Goal: Information Seeking & Learning: Understand process/instructions

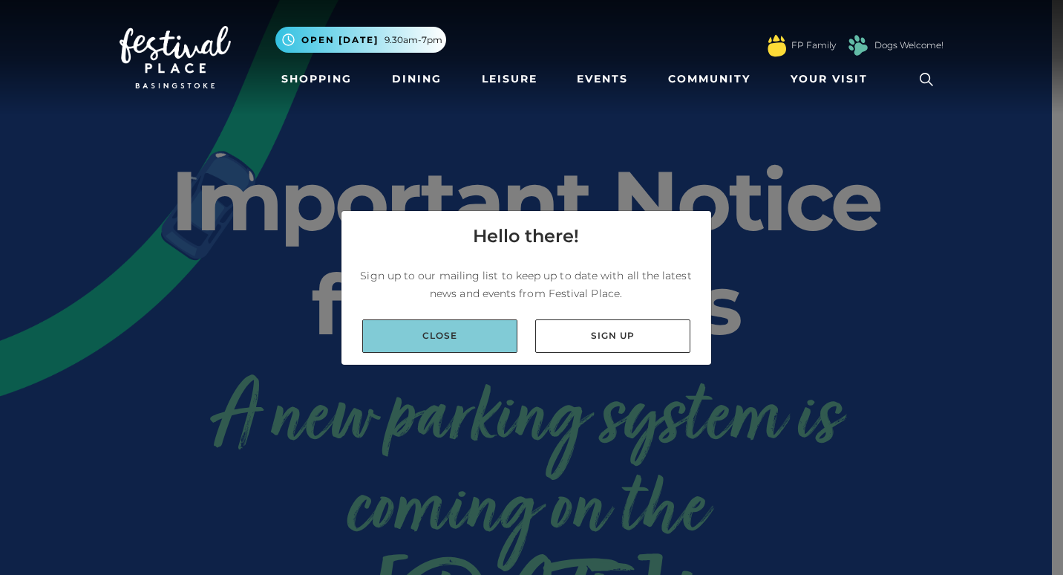
click at [455, 336] on link "Close" at bounding box center [439, 335] width 155 height 33
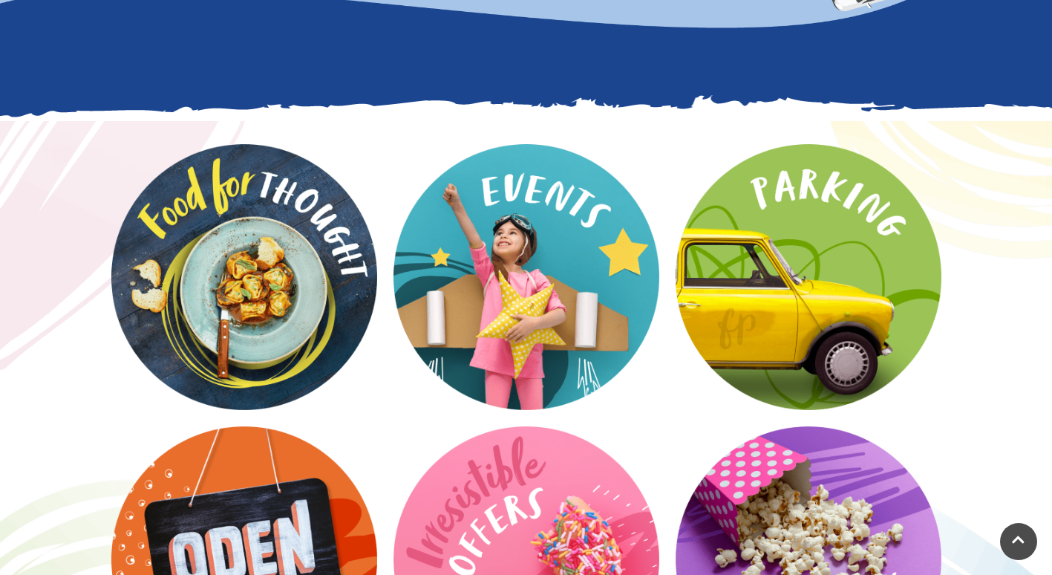
scroll to position [1782, 0]
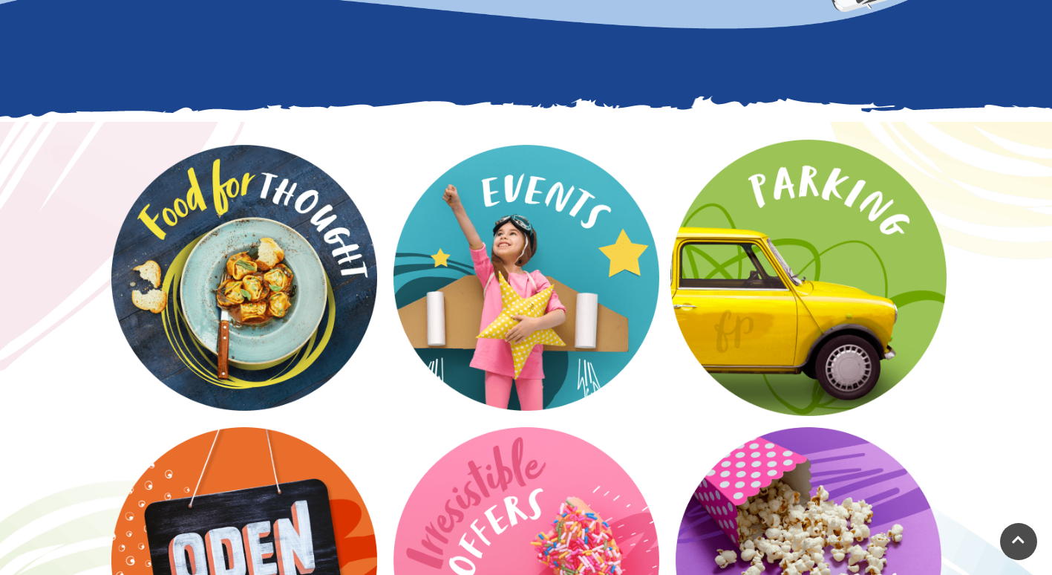
click at [785, 307] on video at bounding box center [809, 278] width 276 height 276
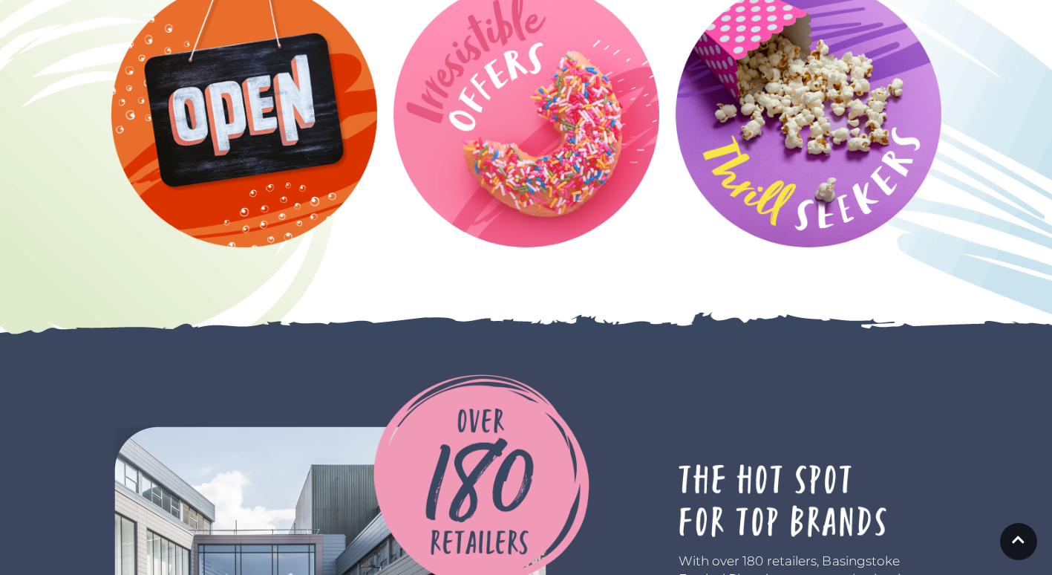
scroll to position [2295, 0]
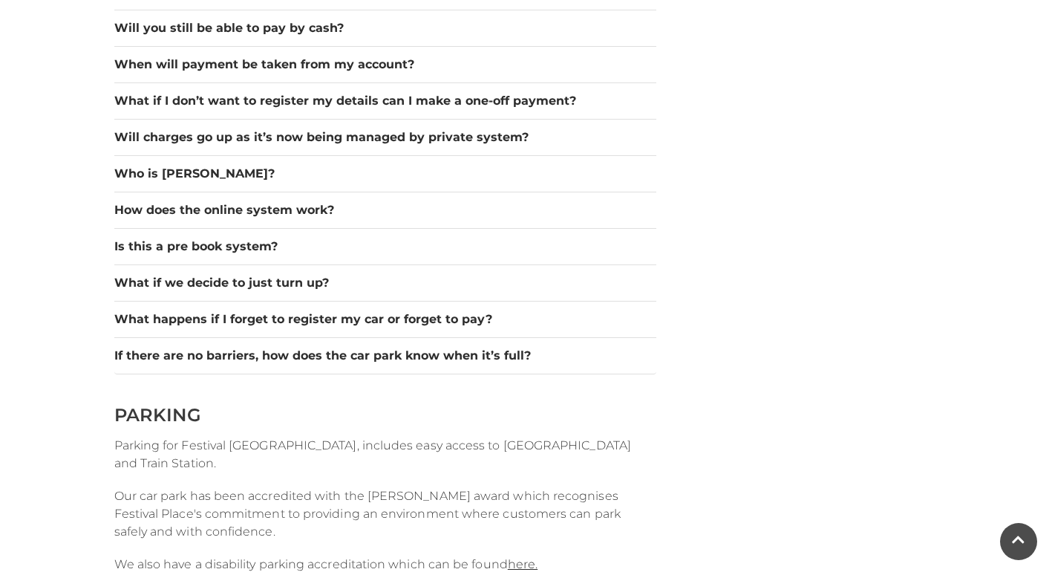
scroll to position [1560, 0]
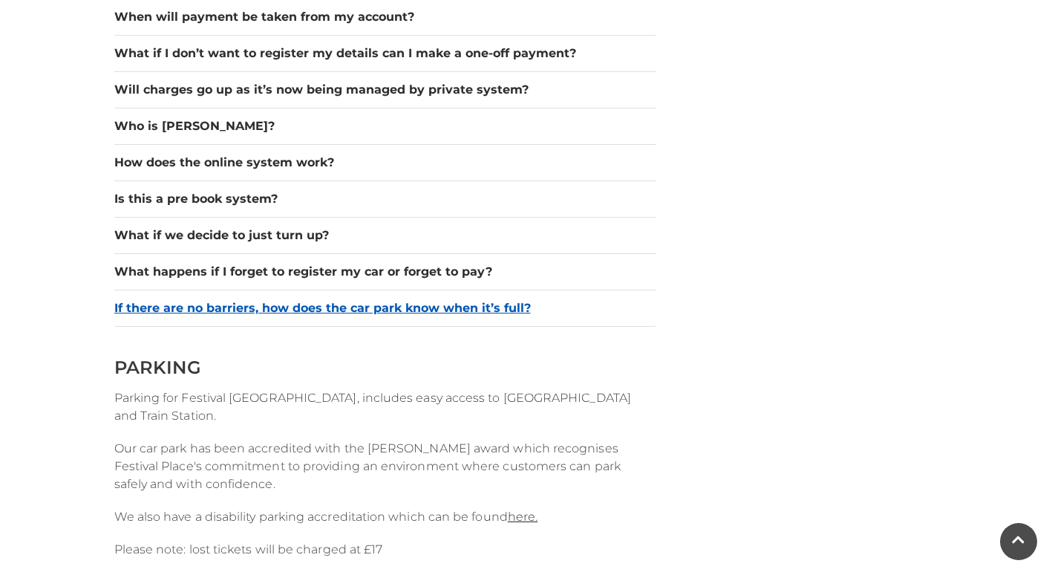
click at [267, 304] on button "If there are no barriers, how does the car park know when it’s full?" at bounding box center [385, 308] width 542 height 18
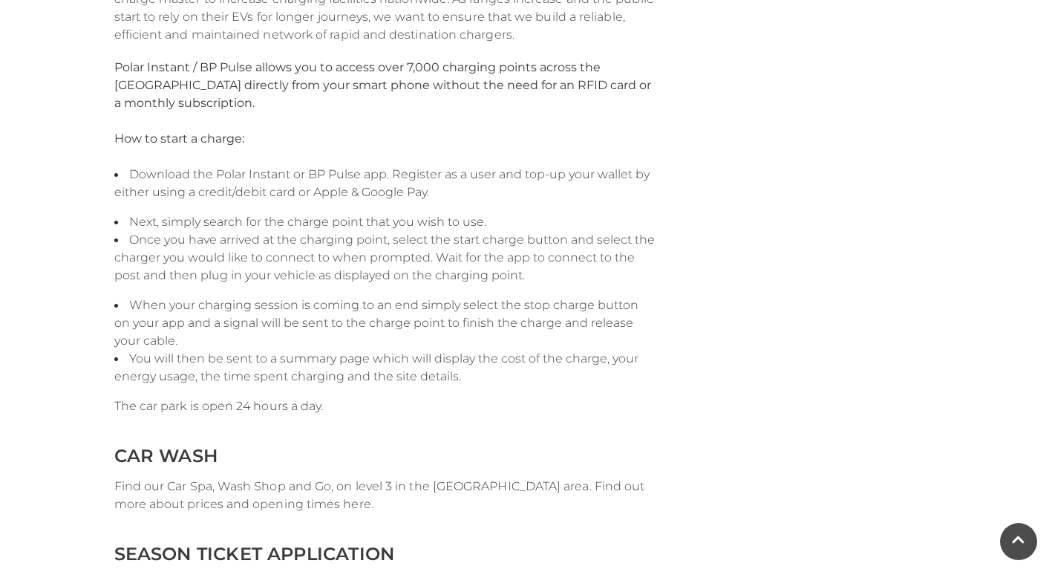
scroll to position [2748, 0]
